Goal: Transaction & Acquisition: Purchase product/service

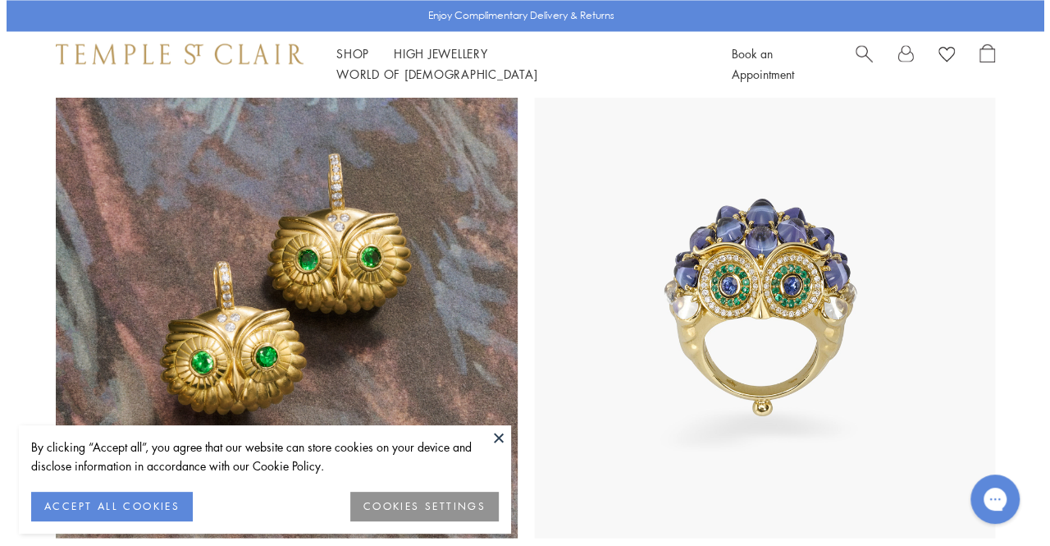
scroll to position [1350, 0]
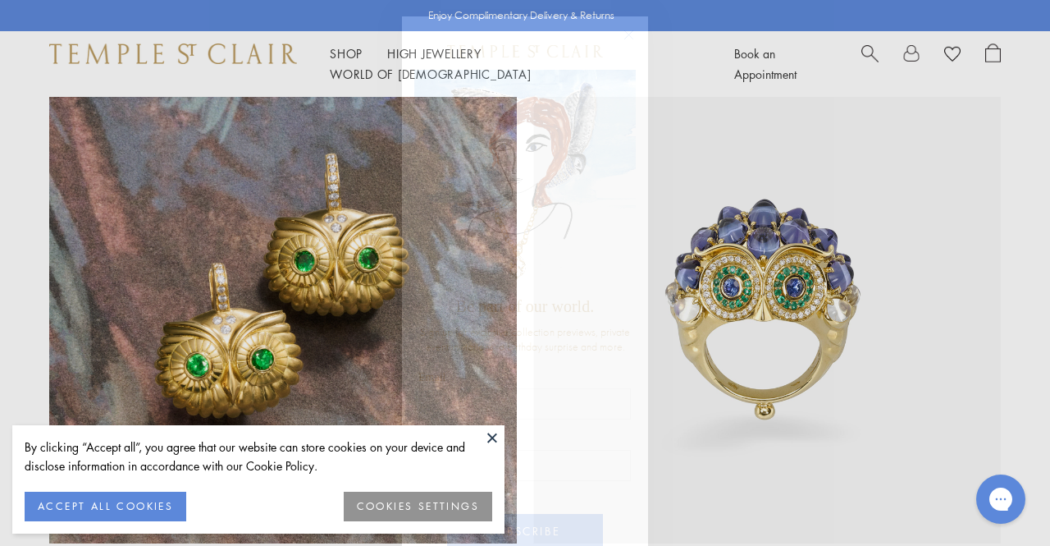
drag, startPoint x: 1047, startPoint y: 55, endPoint x: 1049, endPoint y: 235, distance: 180.5
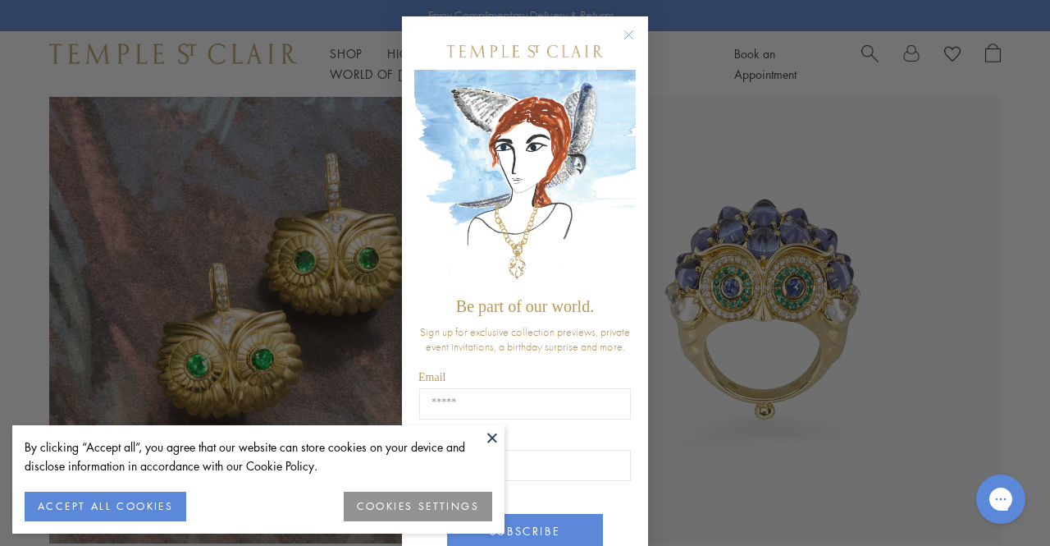
click at [623, 30] on circle "Close dialog" at bounding box center [629, 35] width 20 height 20
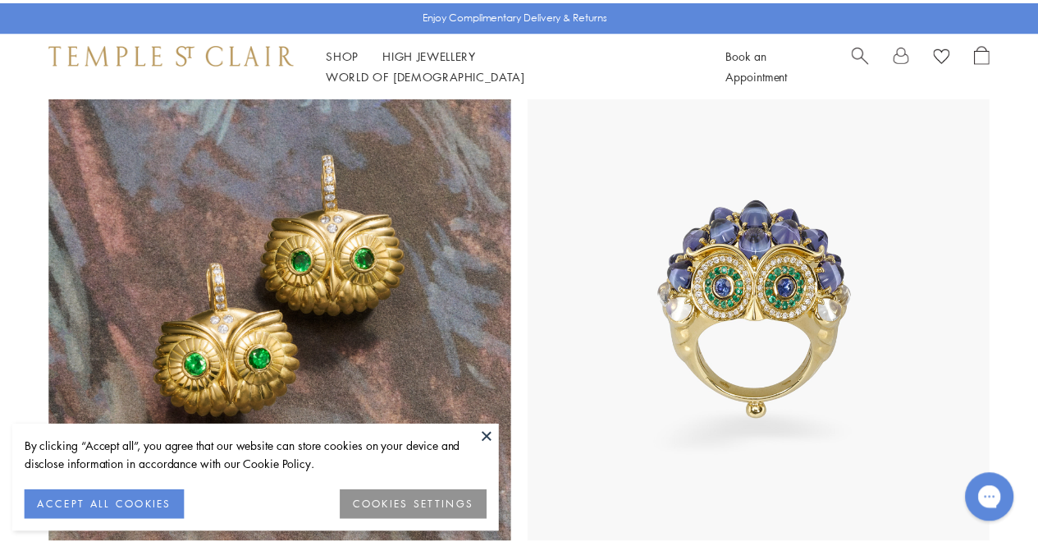
scroll to position [1344, 0]
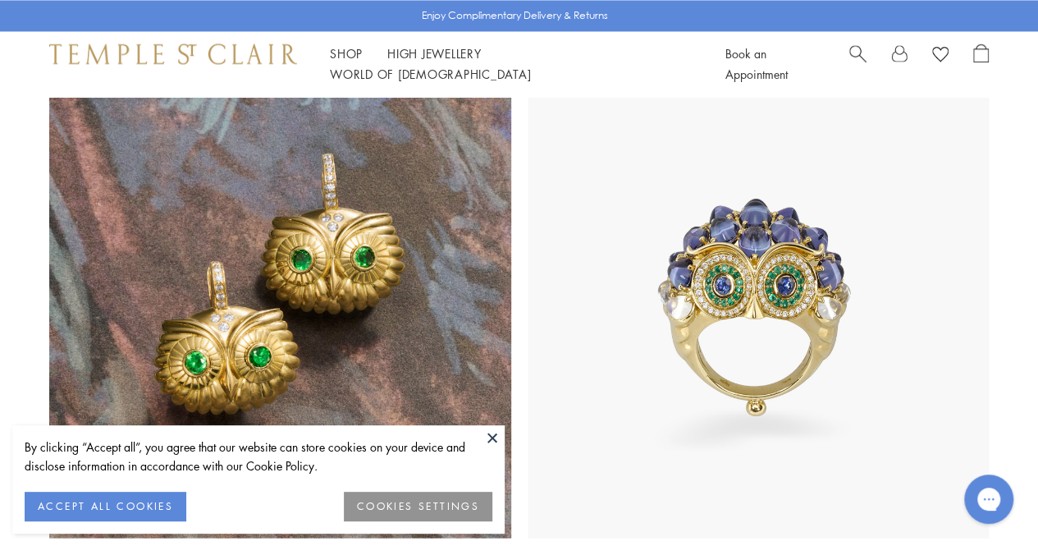
click at [850, 61] on span "Search" at bounding box center [857, 51] width 17 height 17
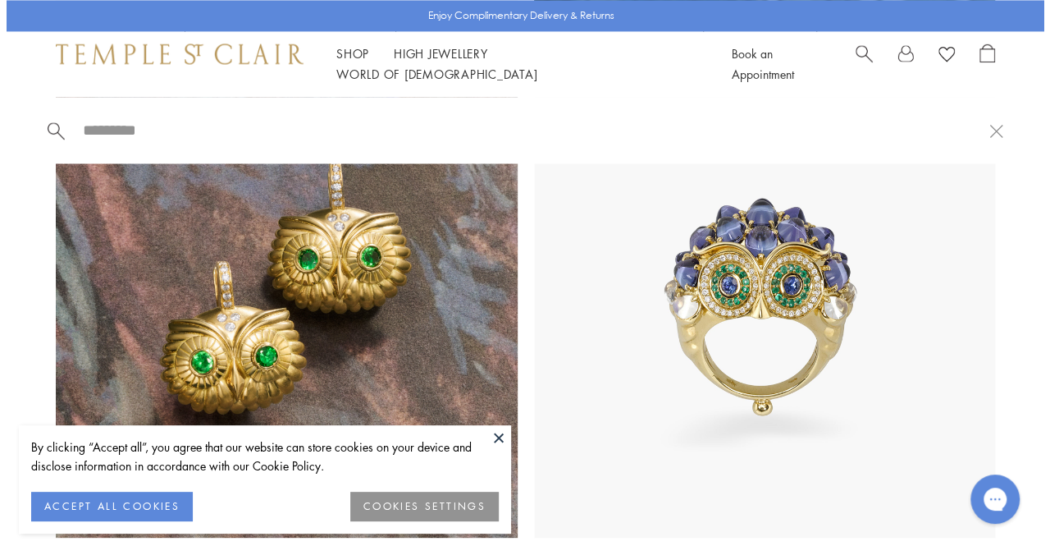
scroll to position [1350, 0]
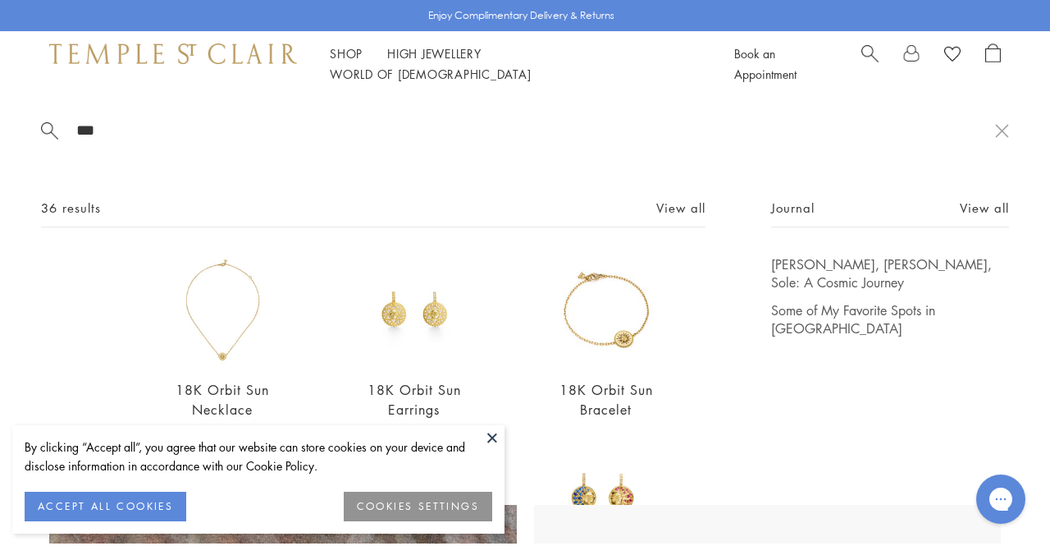
type input "***"
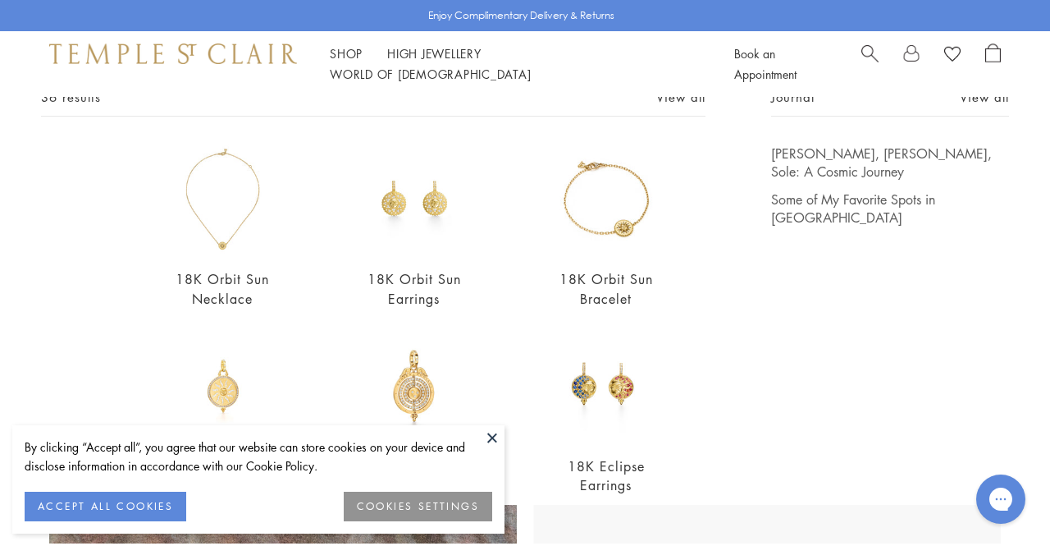
click at [489, 436] on button at bounding box center [492, 437] width 25 height 25
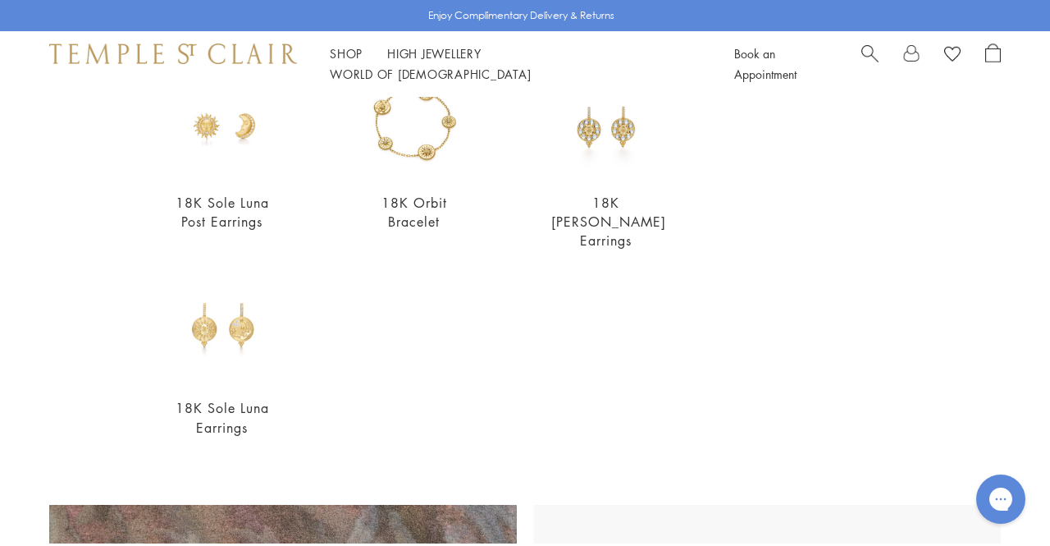
scroll to position [582, 0]
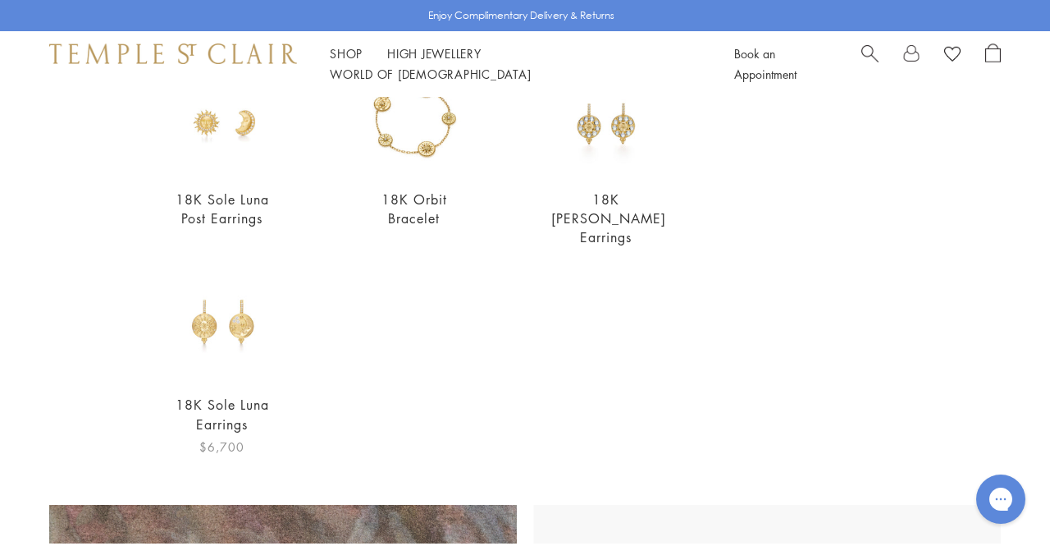
click at [233, 312] on img at bounding box center [222, 324] width 110 height 110
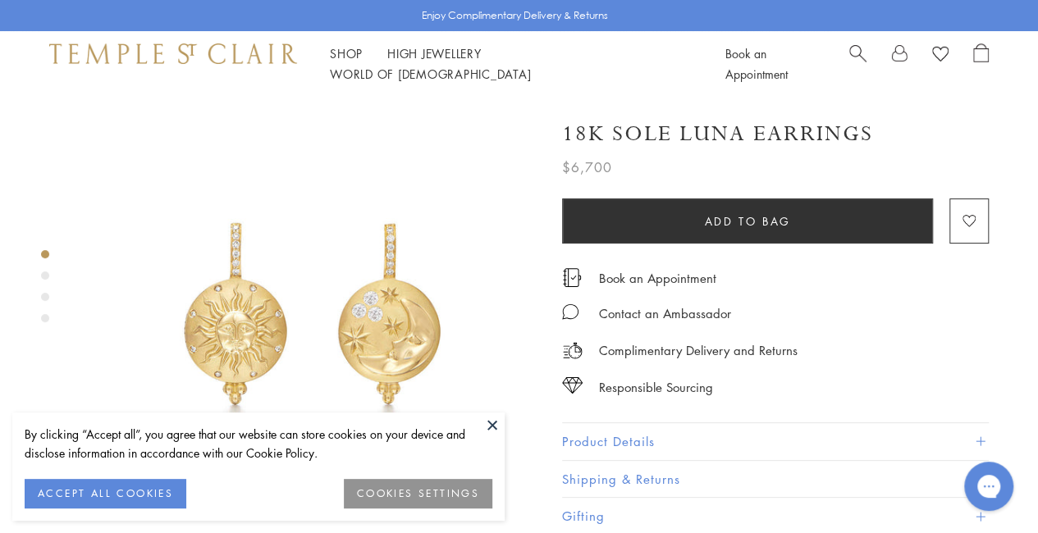
click at [492, 419] on button at bounding box center [492, 425] width 25 height 25
